Goal: Task Accomplishment & Management: Manage account settings

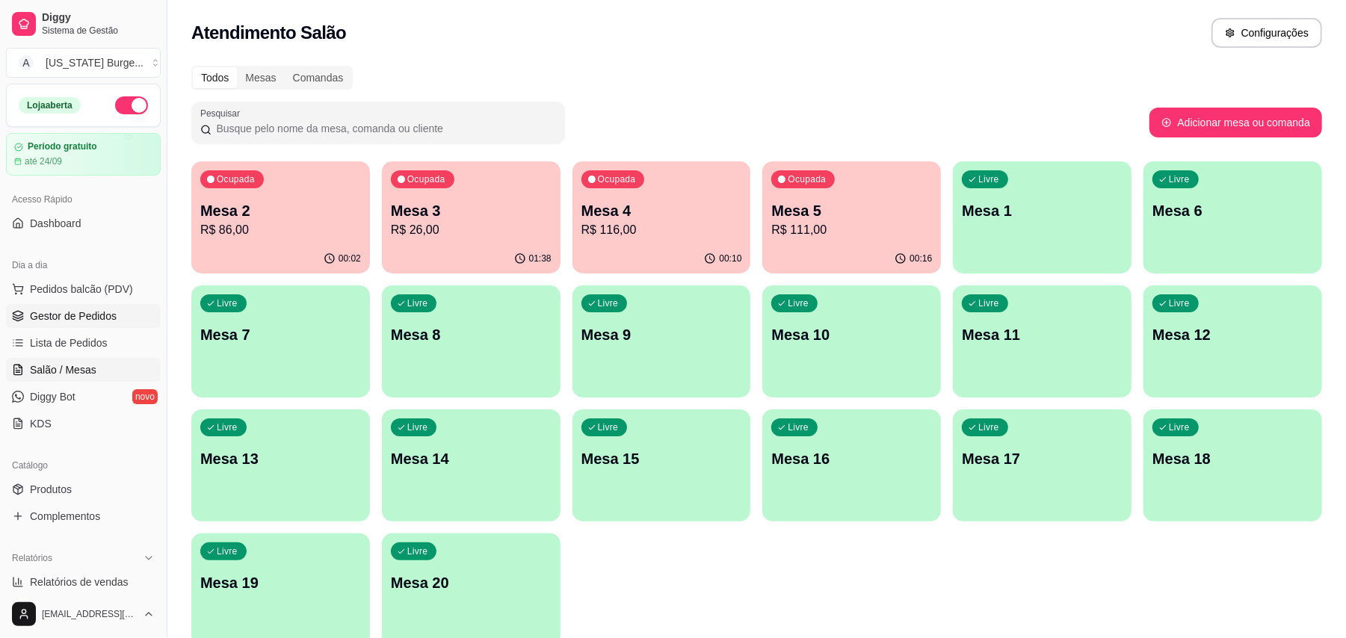
click at [90, 317] on span "Gestor de Pedidos" at bounding box center [73, 316] width 87 height 15
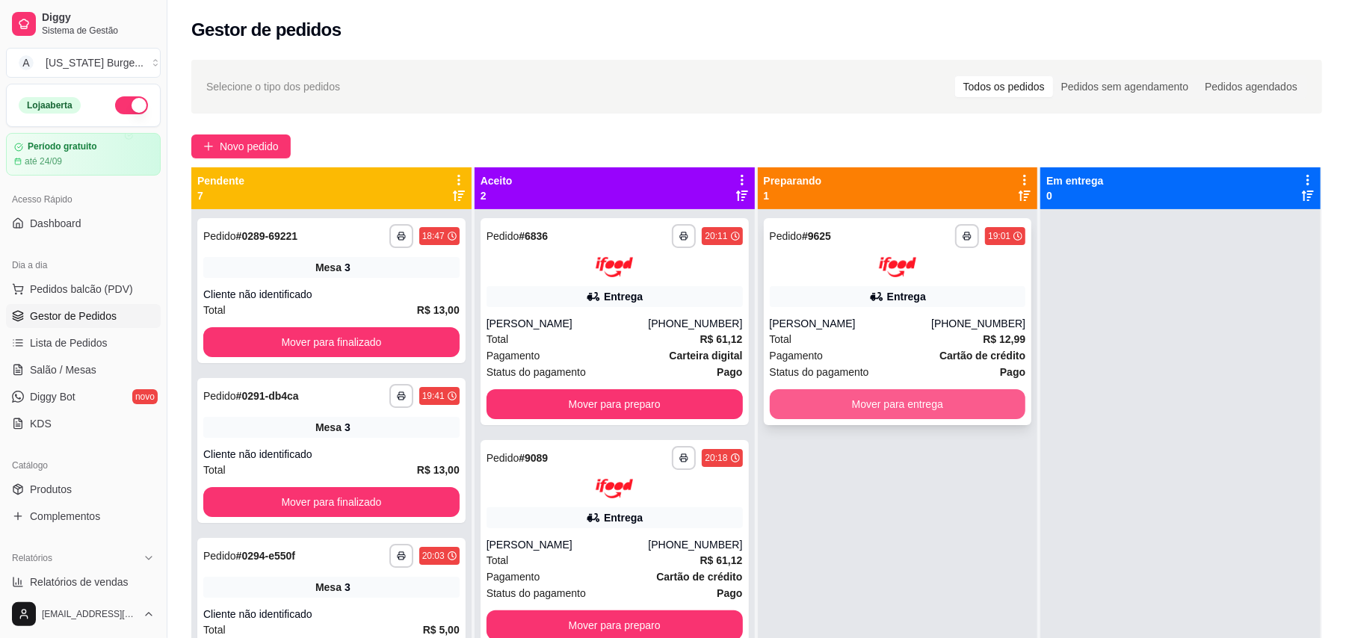
click at [910, 396] on button "Mover para entrega" at bounding box center [898, 404] width 256 height 30
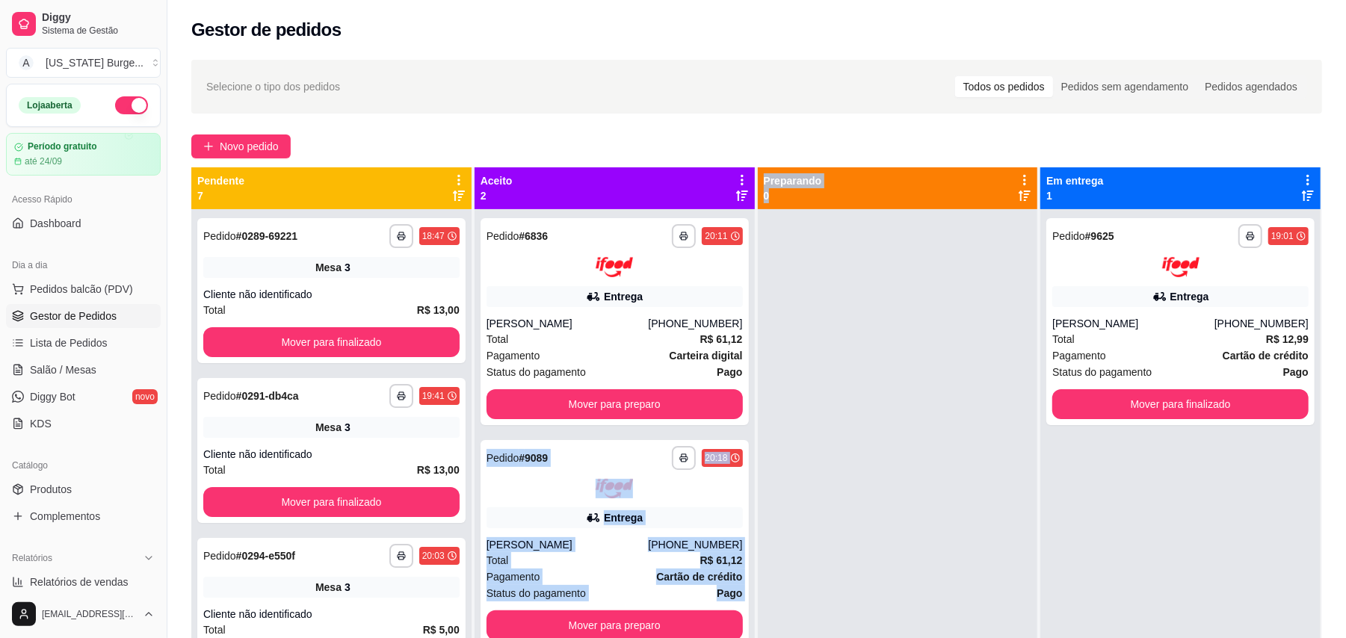
drag, startPoint x: 748, startPoint y: 408, endPoint x: 756, endPoint y: 512, distance: 104.2
click at [756, 510] on div "**********" at bounding box center [756, 486] width 1131 height 638
click at [793, 552] on div at bounding box center [898, 528] width 280 height 638
click at [847, 504] on div at bounding box center [898, 528] width 280 height 638
drag, startPoint x: 745, startPoint y: 492, endPoint x: 756, endPoint y: 521, distance: 31.2
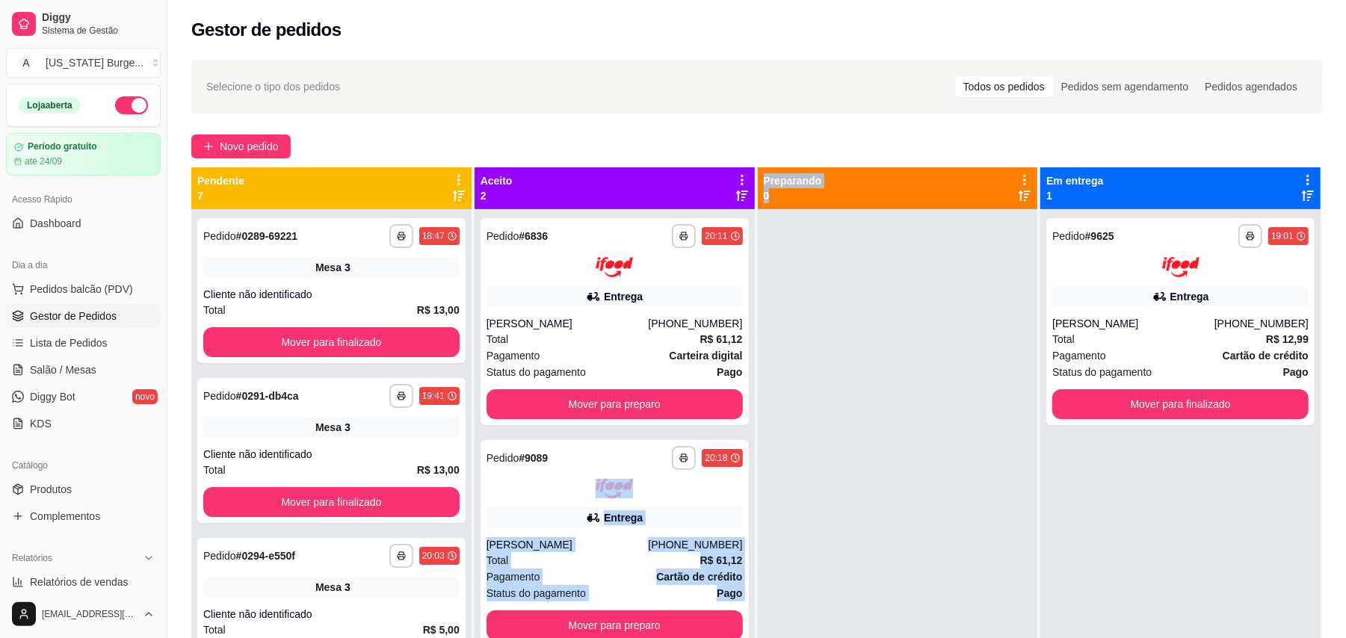
click at [749, 523] on div "**********" at bounding box center [756, 486] width 1131 height 638
click at [921, 493] on div at bounding box center [898, 528] width 280 height 638
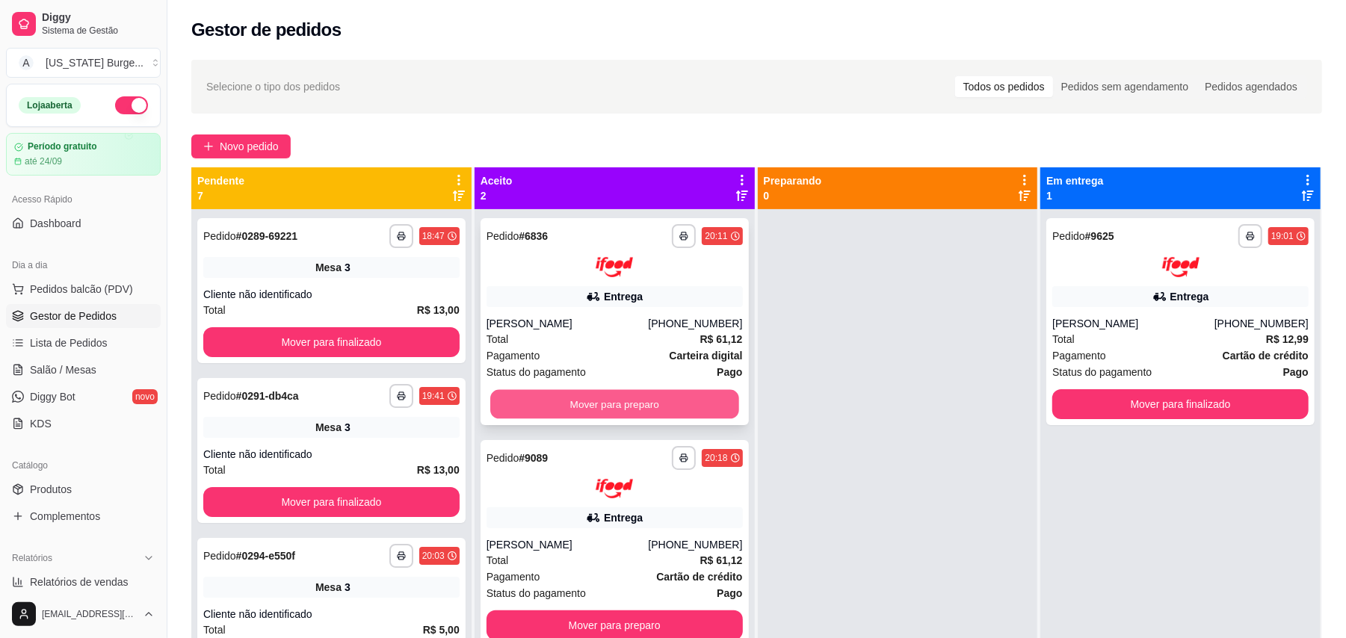
click at [647, 398] on button "Mover para preparo" at bounding box center [614, 403] width 248 height 29
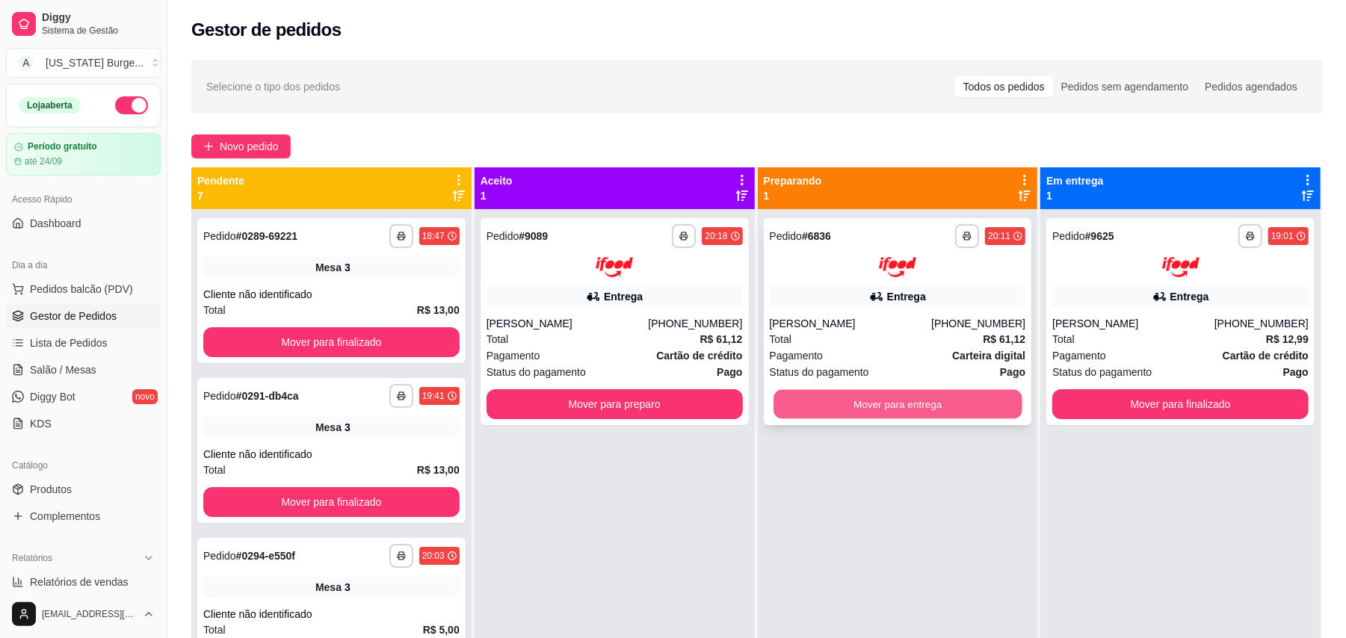
click at [879, 395] on button "Mover para entrega" at bounding box center [898, 403] width 248 height 29
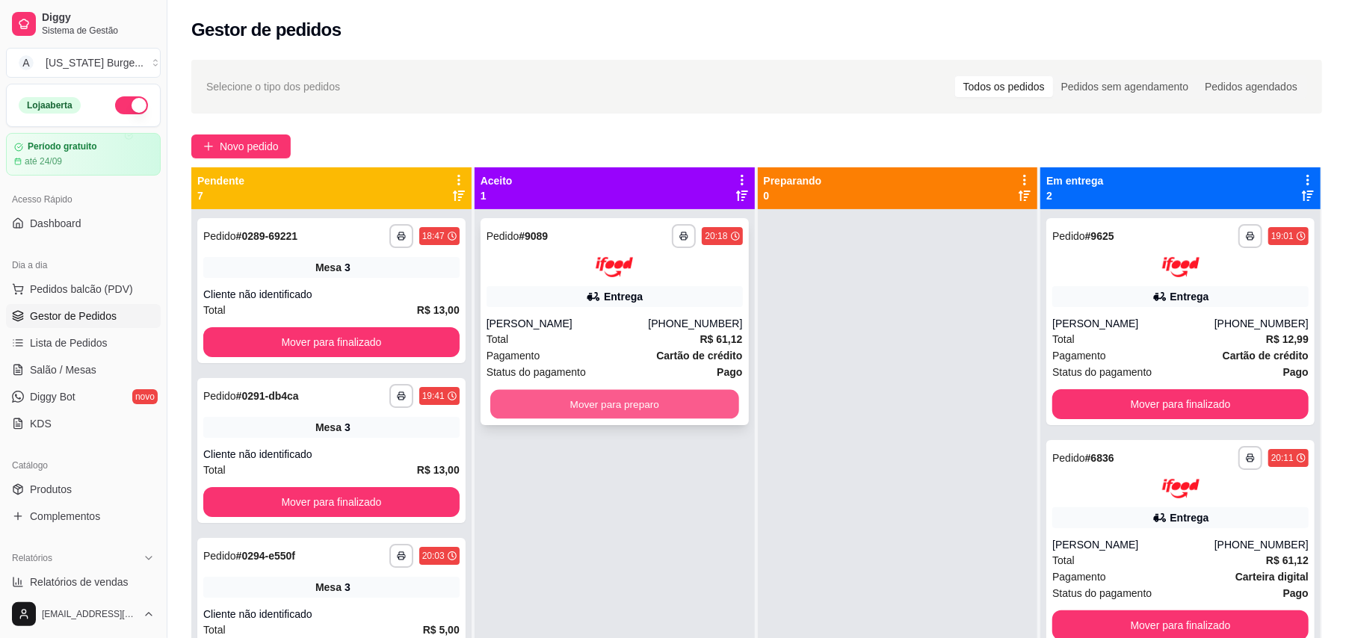
click at [641, 401] on button "Mover para preparo" at bounding box center [614, 403] width 248 height 29
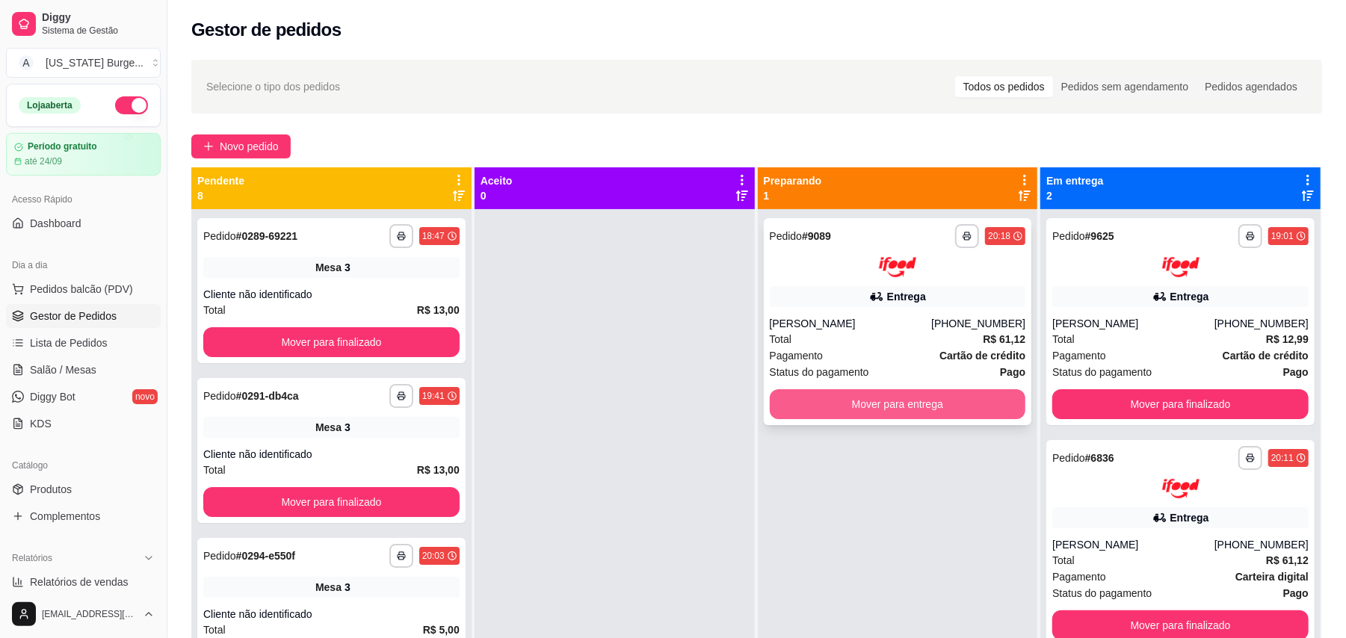
click at [907, 402] on button "Mover para entrega" at bounding box center [898, 404] width 256 height 30
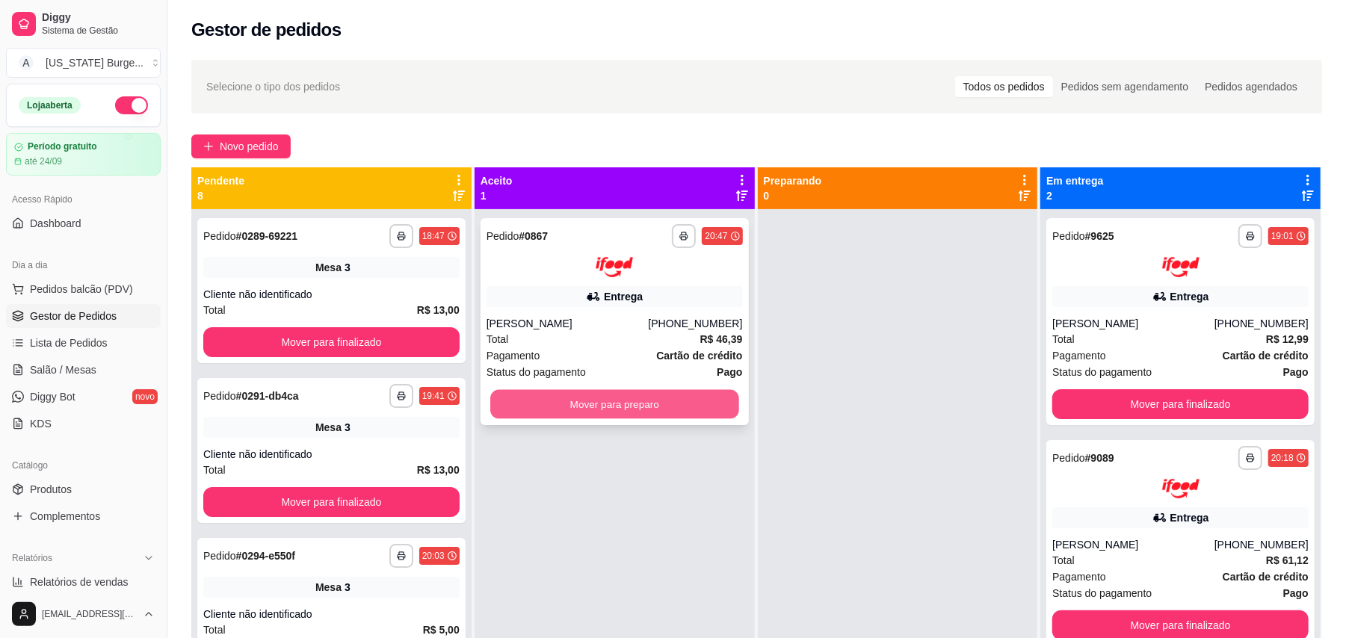
click at [623, 399] on button "Mover para preparo" at bounding box center [614, 403] width 248 height 29
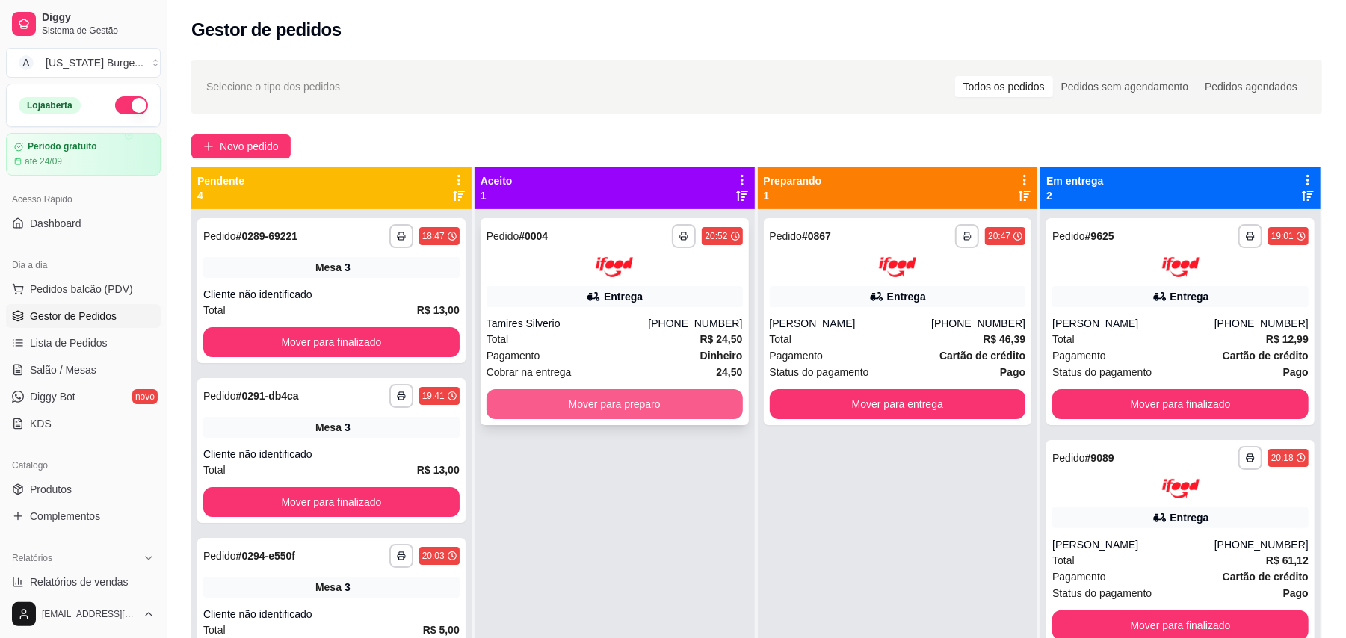
click at [593, 404] on button "Mover para preparo" at bounding box center [615, 404] width 256 height 30
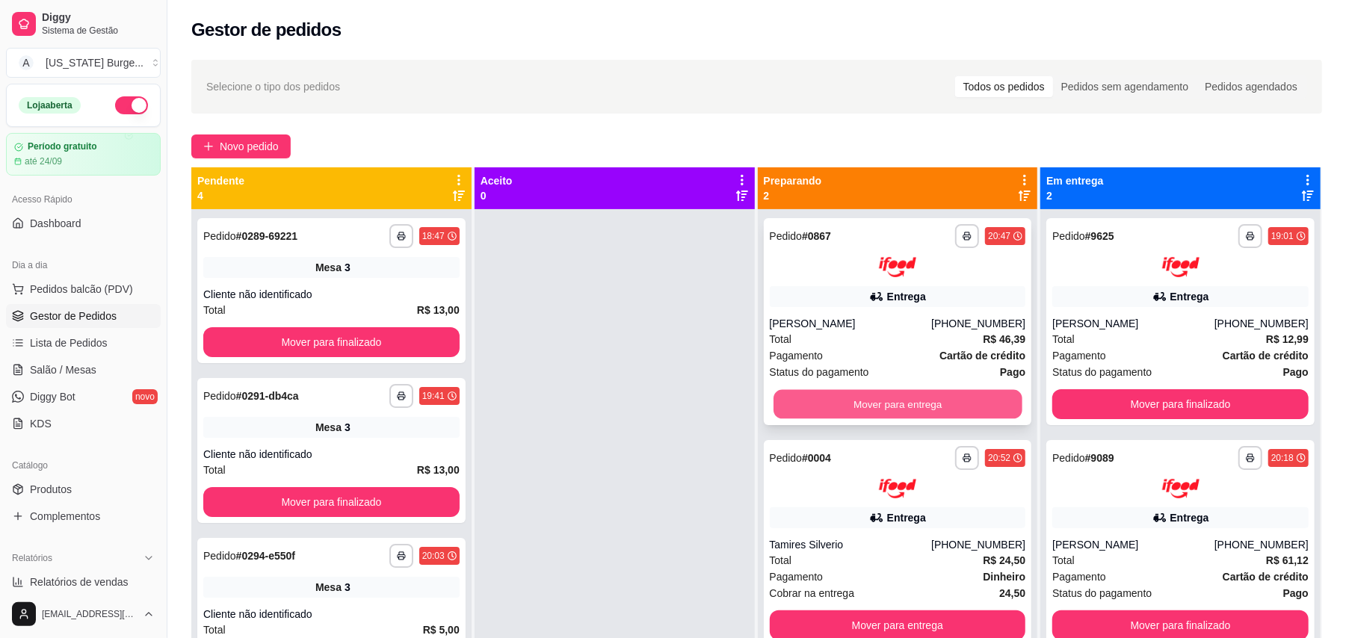
click at [903, 416] on button "Mover para entrega" at bounding box center [898, 403] width 248 height 29
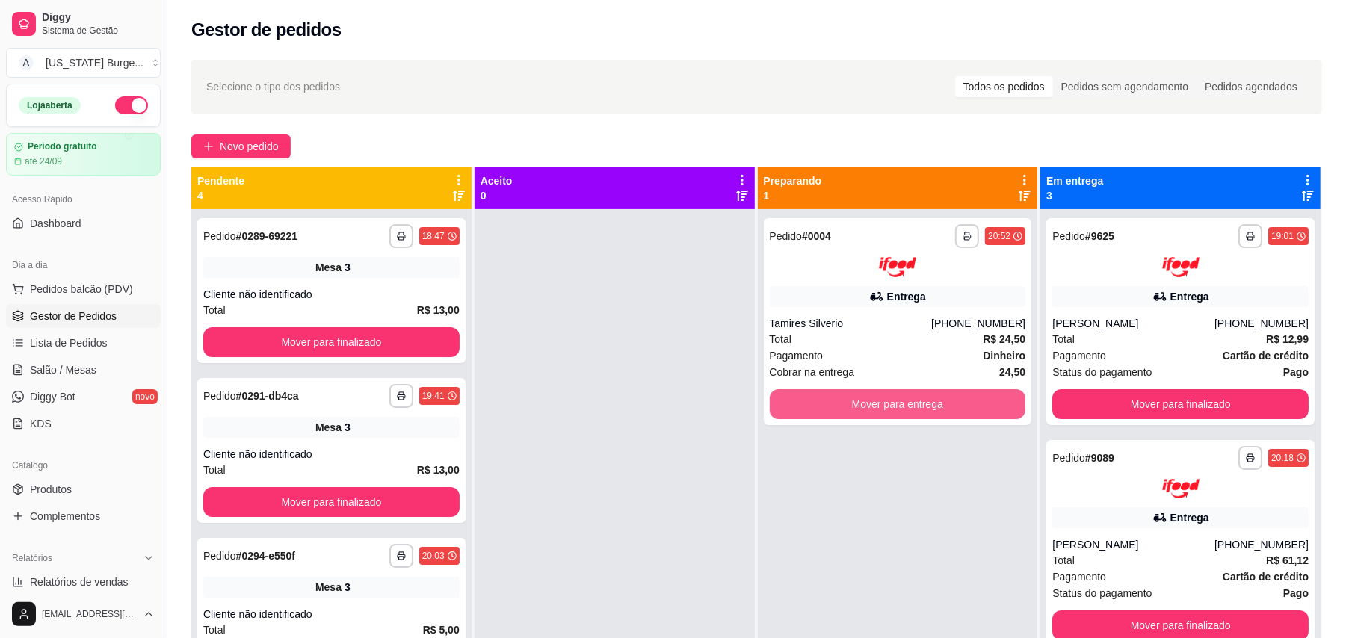
click at [903, 416] on button "Mover para entrega" at bounding box center [898, 404] width 256 height 30
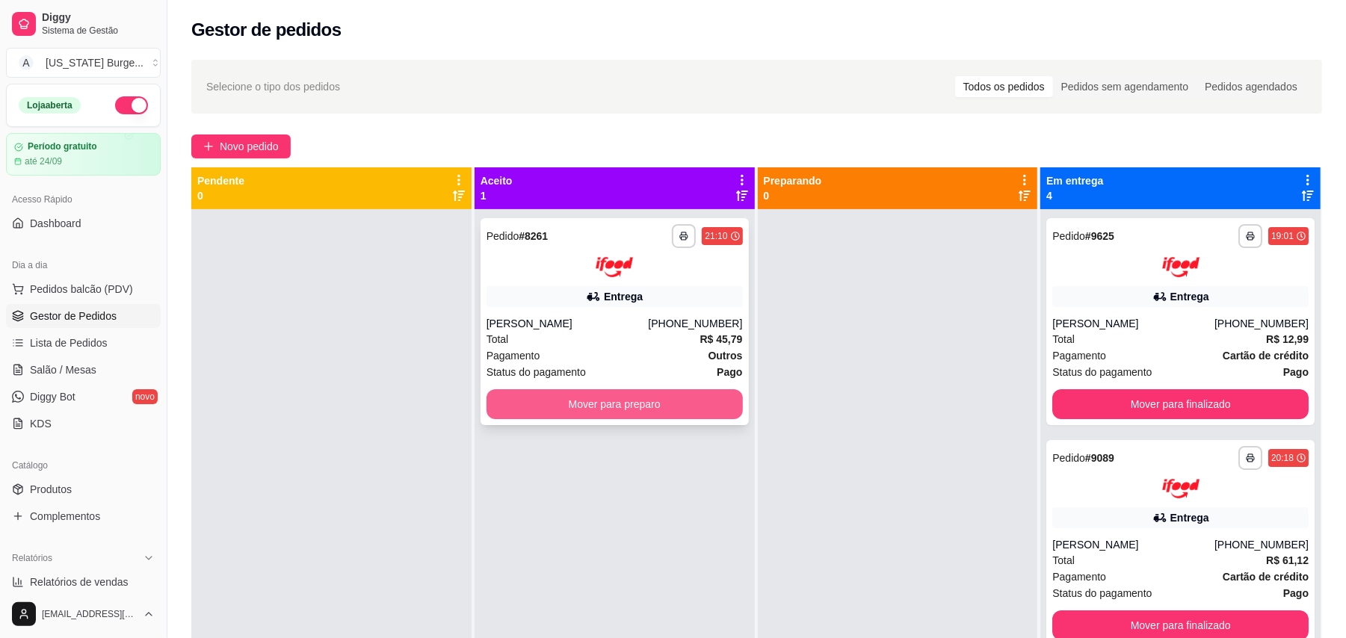
click at [542, 402] on button "Mover para preparo" at bounding box center [615, 404] width 256 height 30
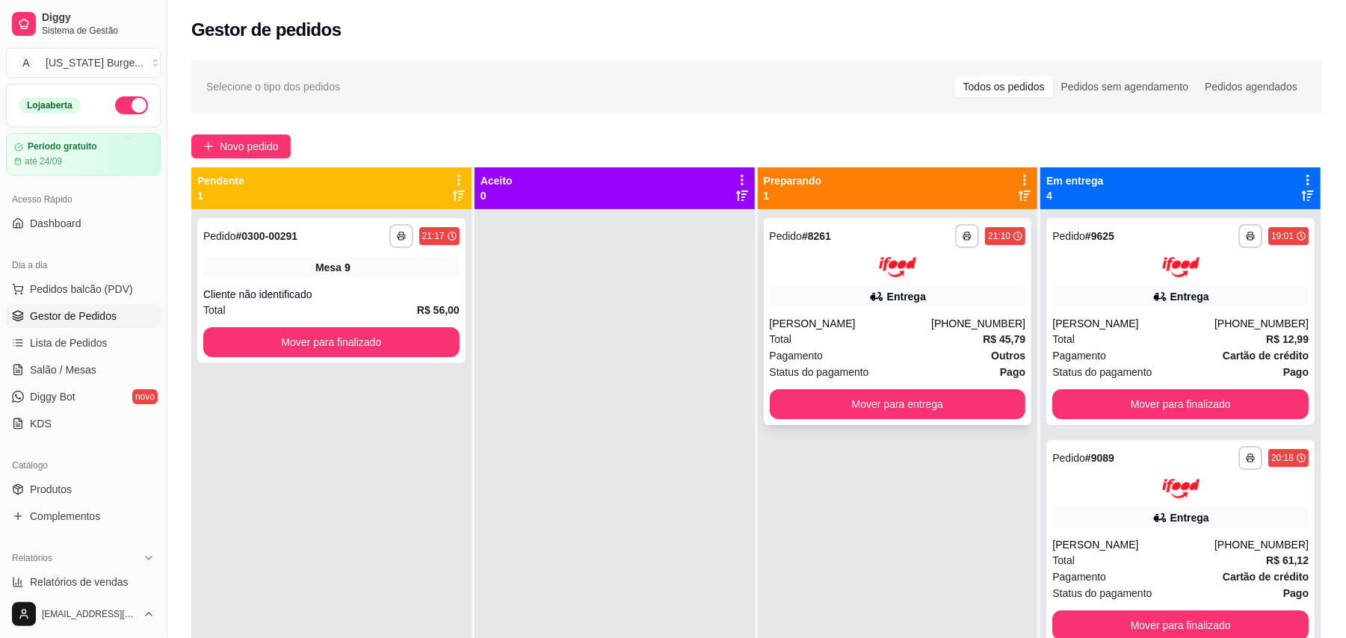
click at [823, 420] on div "**********" at bounding box center [898, 321] width 268 height 207
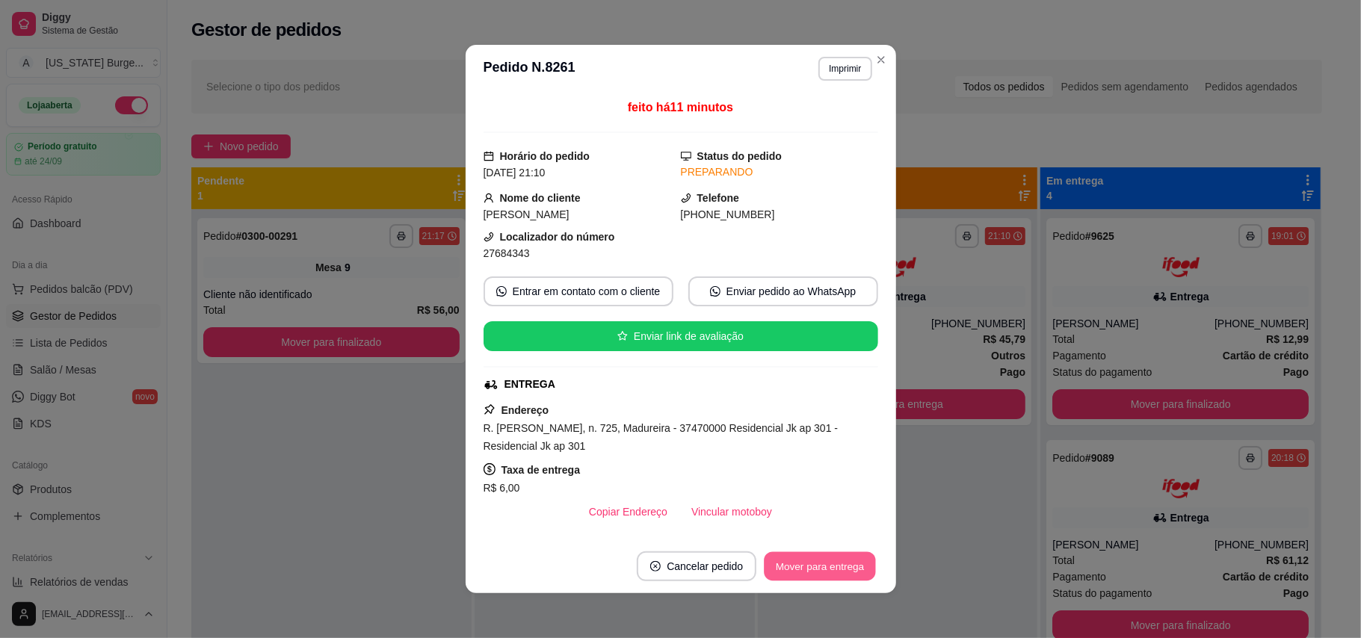
click at [833, 576] on button "Mover para entrega" at bounding box center [821, 566] width 112 height 29
